Goal: Complete application form

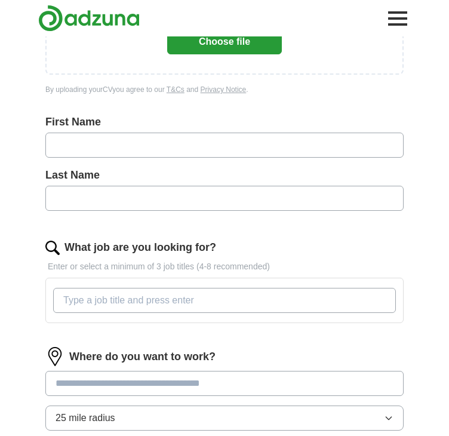
scroll to position [179, 0]
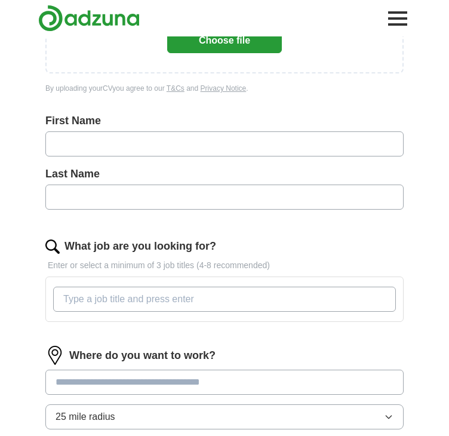
click at [208, 138] on input "text" at bounding box center [224, 143] width 358 height 25
type input "*******"
click at [257, 184] on input "text" at bounding box center [224, 196] width 358 height 25
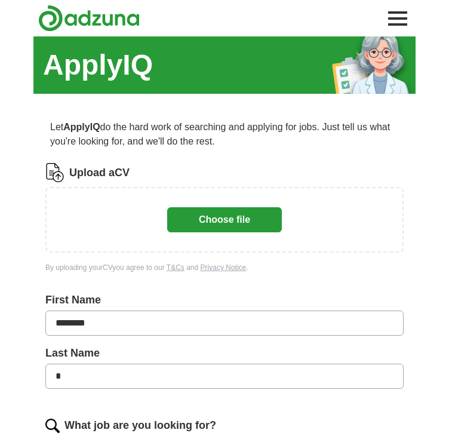
click at [242, 220] on button "Choose file" at bounding box center [224, 219] width 115 height 25
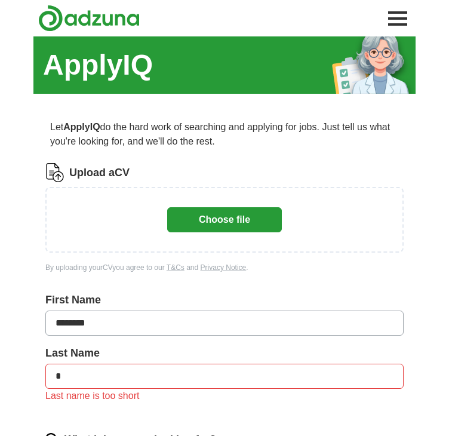
click at [205, 217] on button "Choose file" at bounding box center [224, 219] width 115 height 25
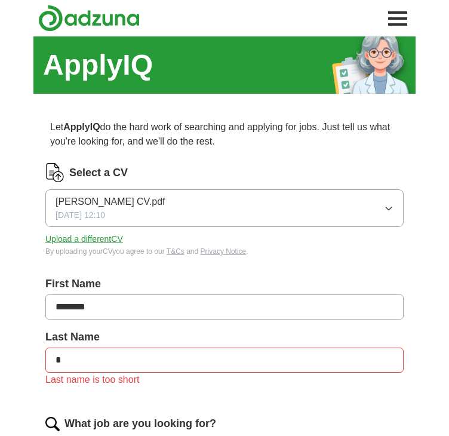
click at [97, 349] on input "*" at bounding box center [224, 359] width 358 height 25
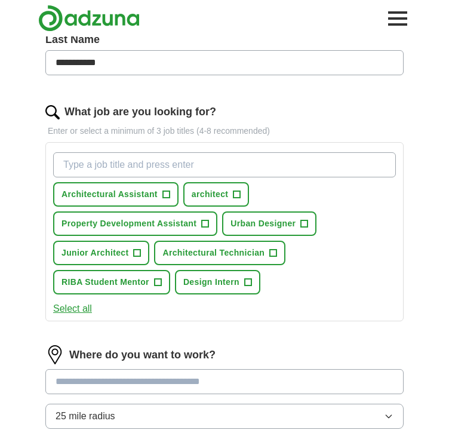
scroll to position [298, 0]
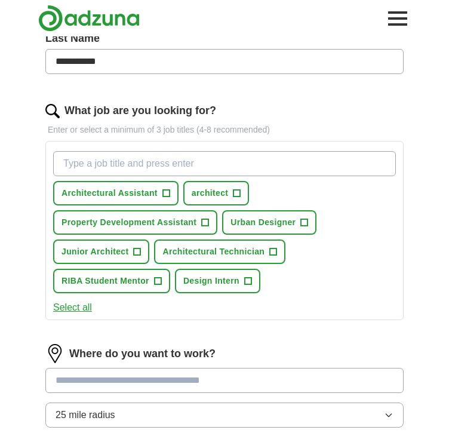
type input "**********"
click at [328, 108] on div "What job are you looking for?" at bounding box center [224, 111] width 358 height 16
click at [193, 220] on span "Property Development Assistant" at bounding box center [128, 222] width 135 height 13
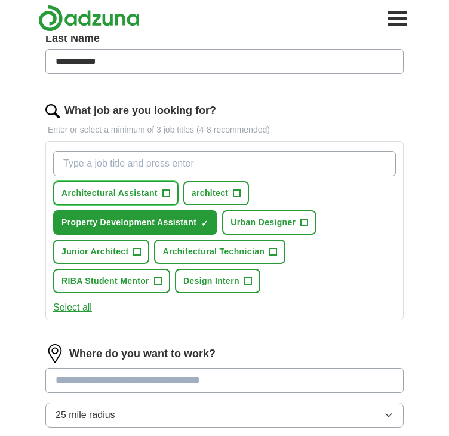
click at [154, 188] on span "Architectural Assistant" at bounding box center [109, 193] width 96 height 13
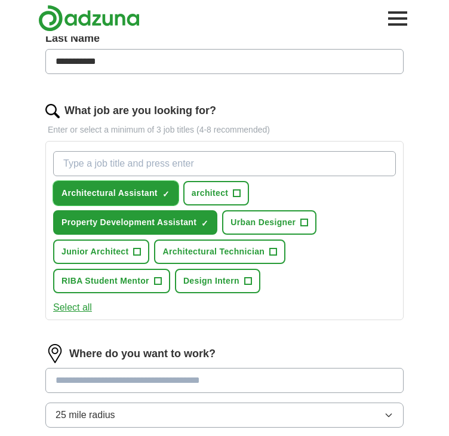
click at [147, 191] on span "Architectural Assistant" at bounding box center [109, 193] width 96 height 13
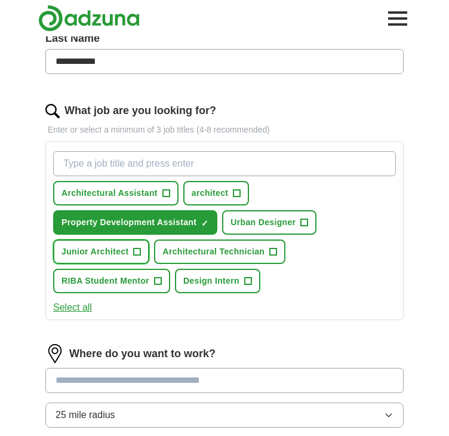
click at [138, 249] on span "+" at bounding box center [137, 252] width 7 height 10
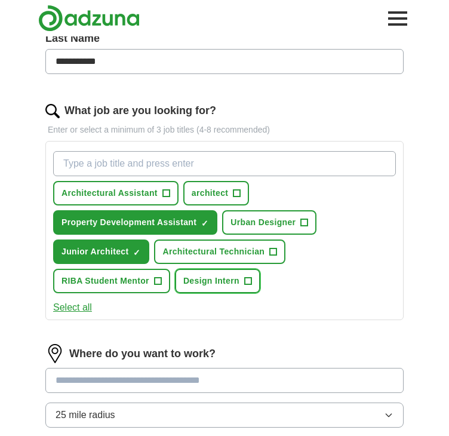
click at [236, 277] on span "Design Intern" at bounding box center [211, 281] width 56 height 13
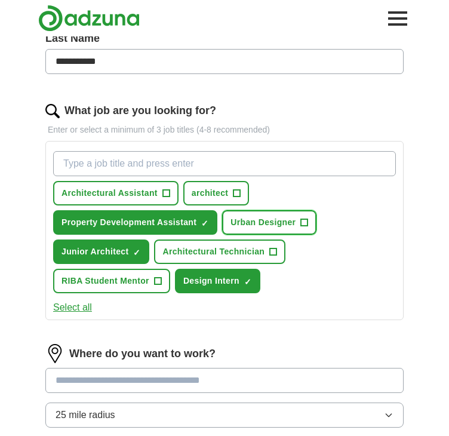
click at [272, 227] on button "Urban Designer +" at bounding box center [269, 222] width 94 height 24
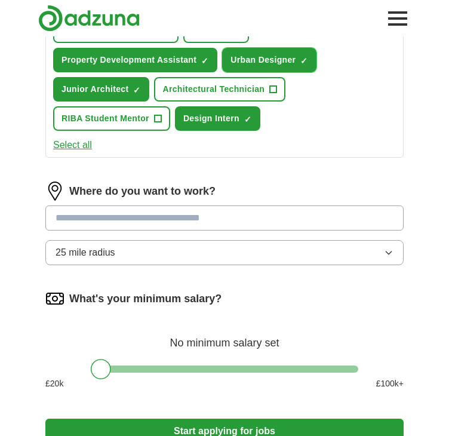
scroll to position [461, 0]
click at [186, 211] on input at bounding box center [224, 217] width 358 height 25
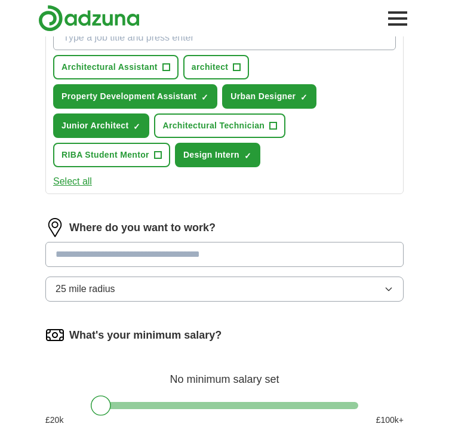
scroll to position [401, 0]
